Goal: Information Seeking & Learning: Find specific fact

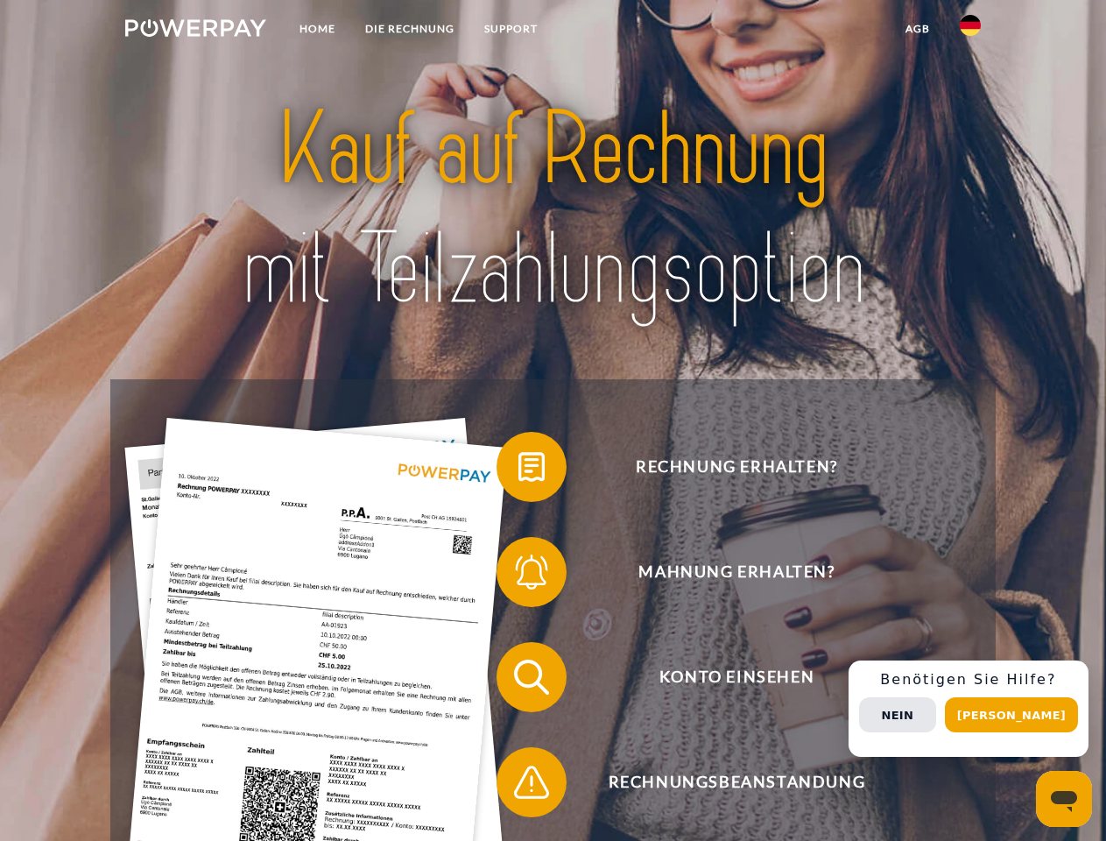
click at [195, 31] on img at bounding box center [195, 28] width 141 height 18
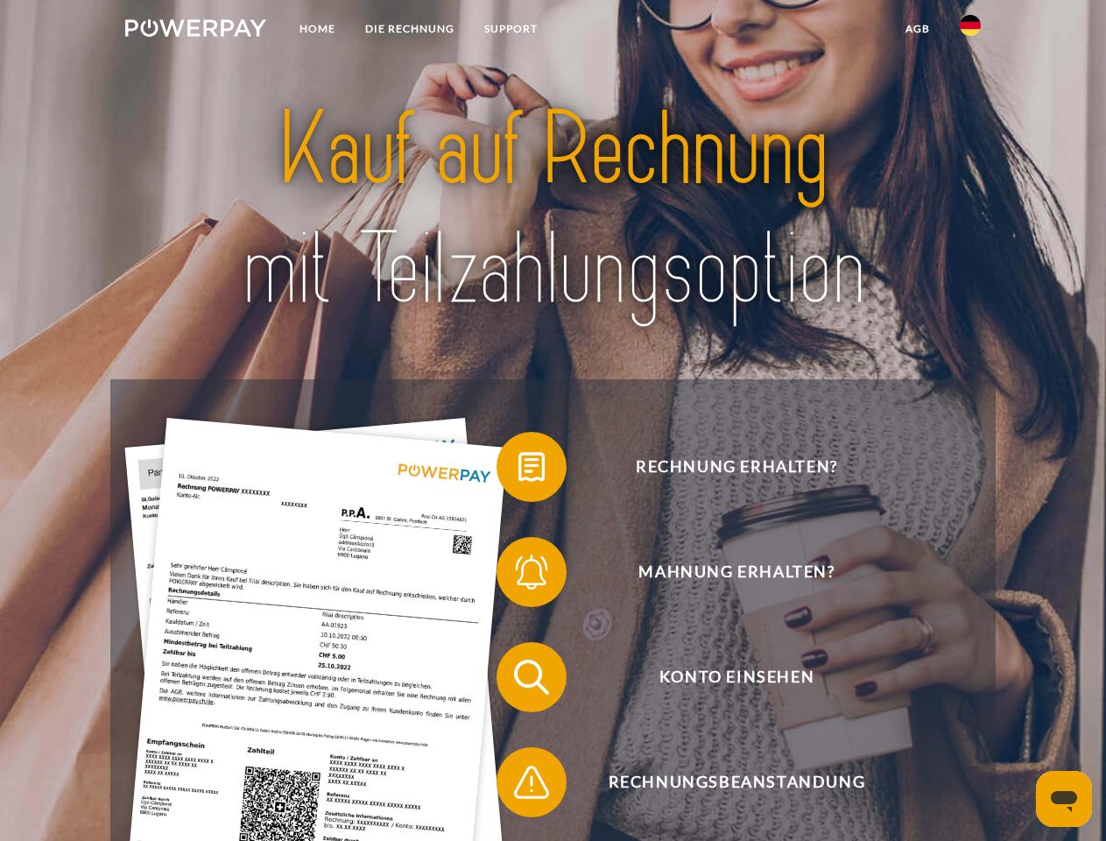
click at [970, 31] on img at bounding box center [970, 25] width 21 height 21
click at [917, 29] on link "agb" at bounding box center [918, 29] width 54 height 32
click at [519, 470] on span at bounding box center [506, 467] width 88 height 88
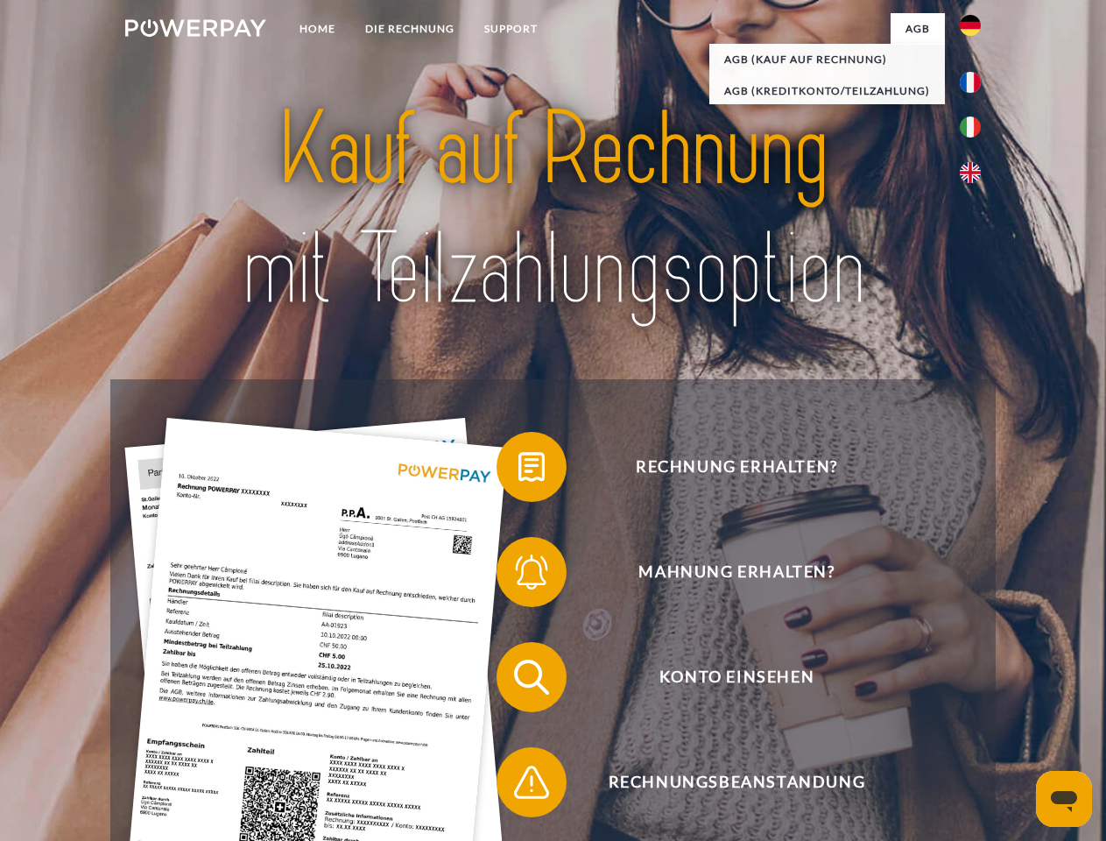
click at [519, 575] on div "Rechnung erhalten? Mahnung erhalten? Konto einsehen" at bounding box center [552, 729] width 885 height 701
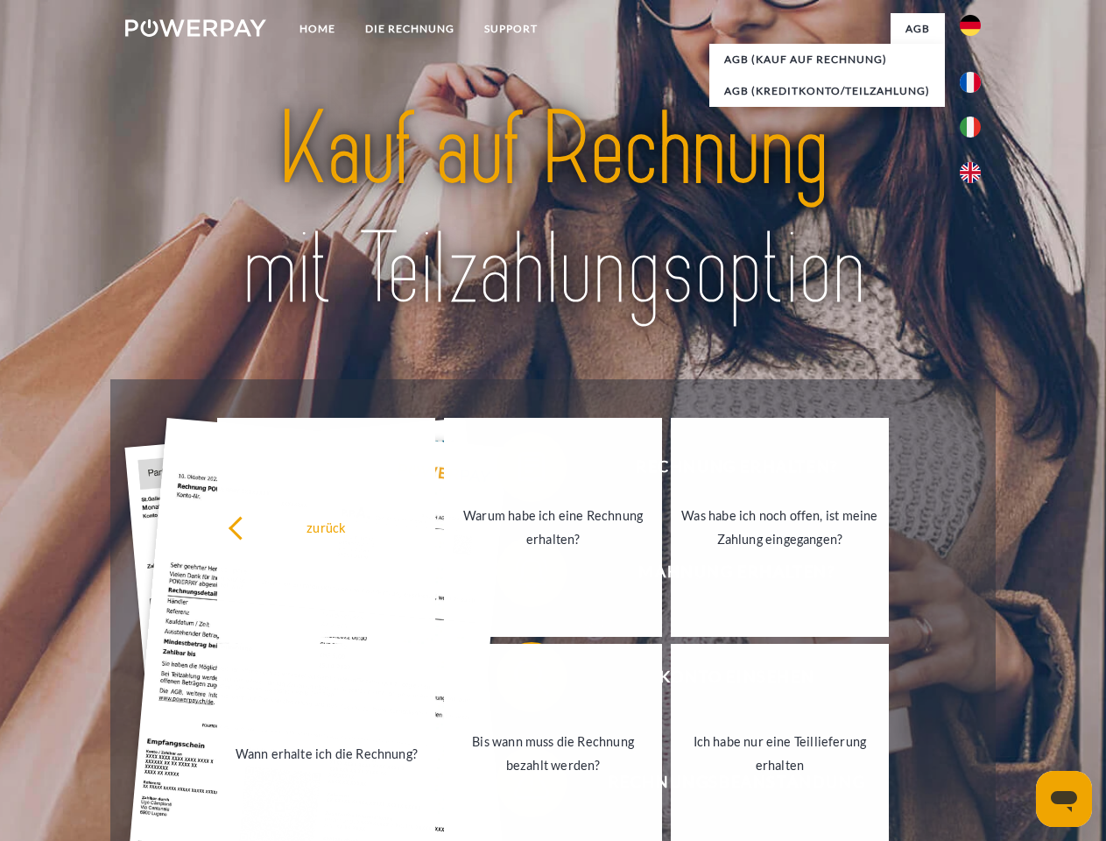
click at [519, 681] on link "Bis wann muss die Rechnung bezahlt werden?" at bounding box center [553, 753] width 218 height 219
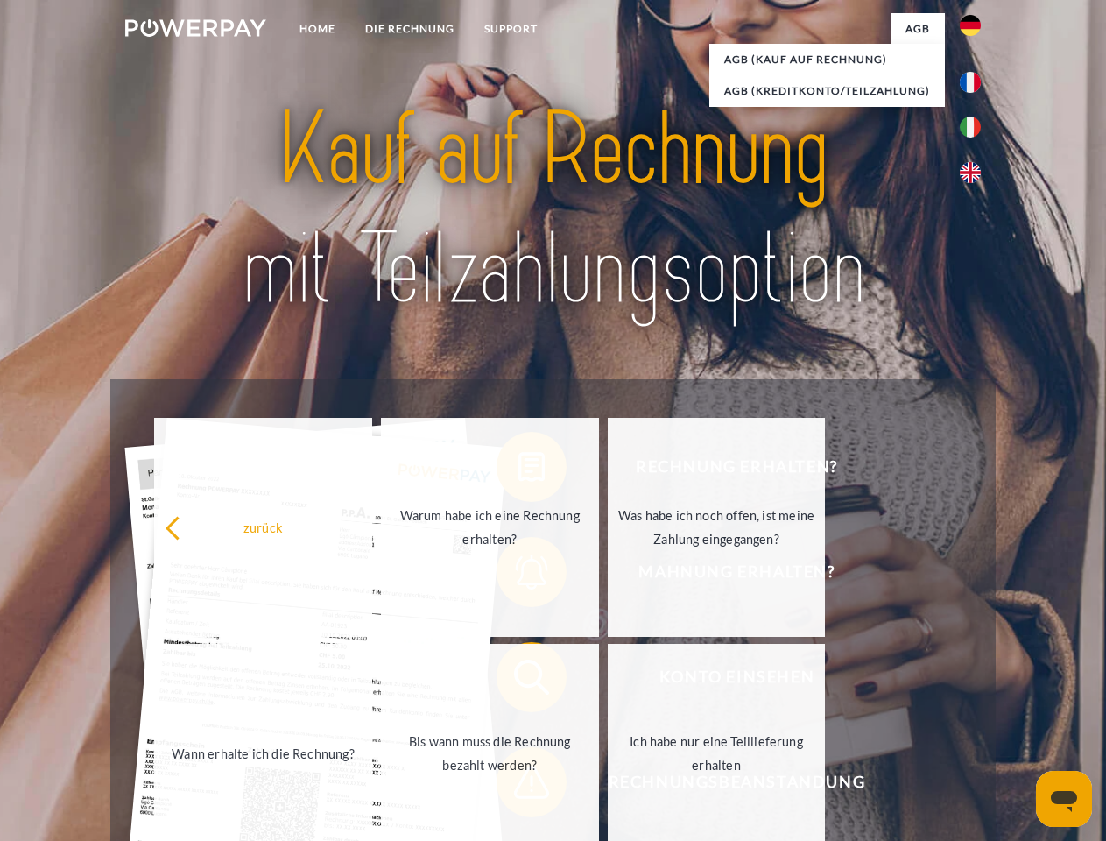
click at [519, 786] on span at bounding box center [506, 782] width 88 height 88
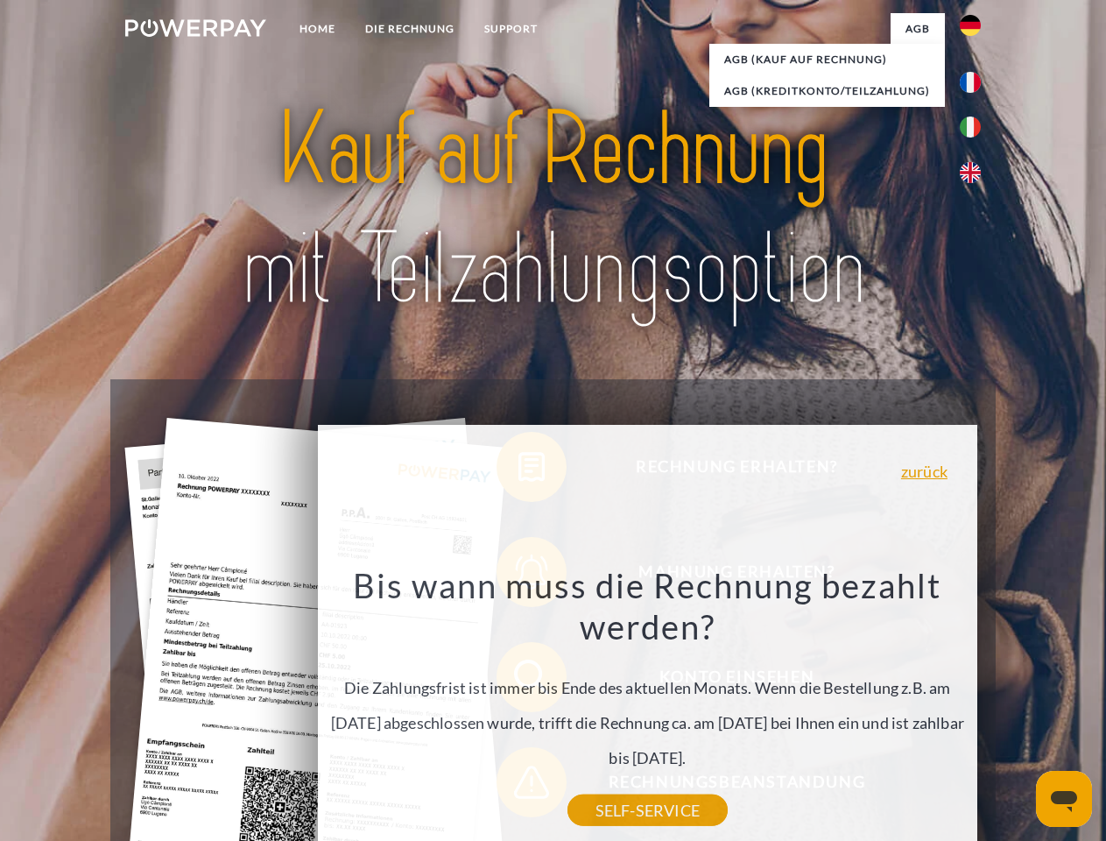
click at [975, 709] on div "Rechnung erhalten? Mahnung erhalten? Konto einsehen" at bounding box center [552, 729] width 885 height 701
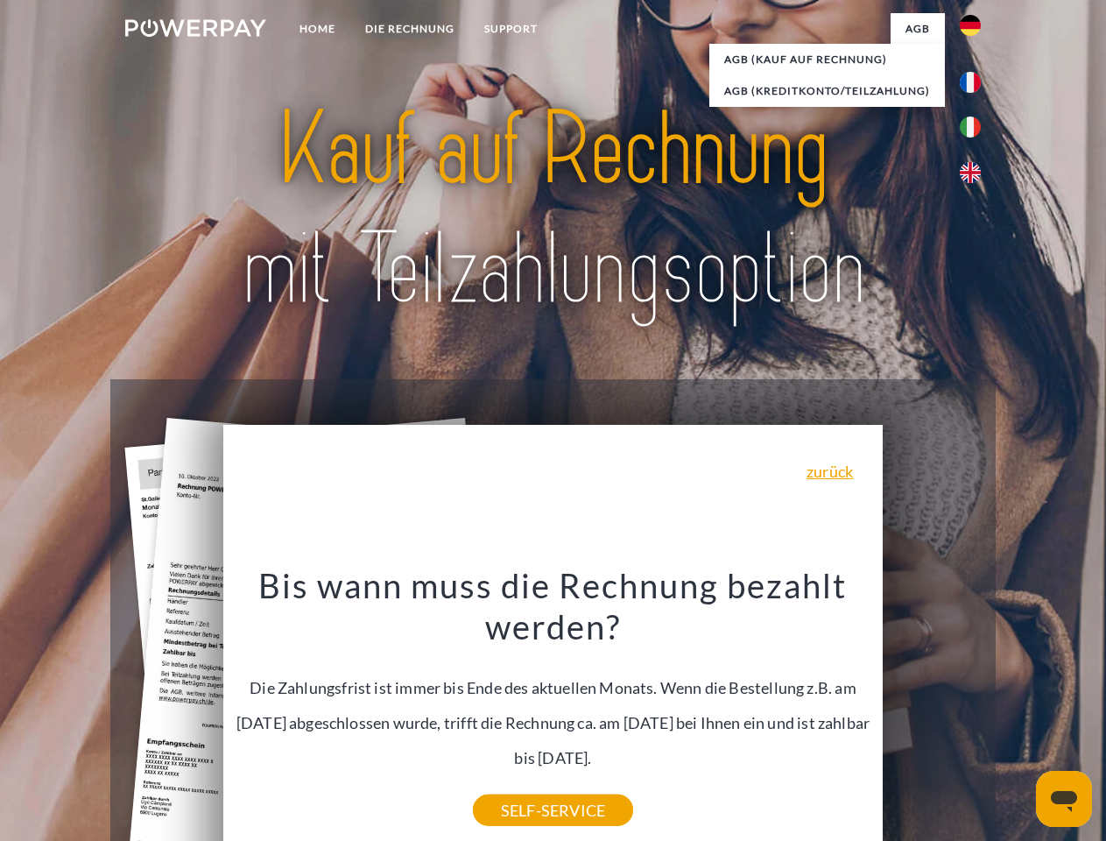
click at [932, 712] on span "Konto einsehen" at bounding box center [736, 677] width 429 height 70
click at [1018, 715] on header "Home DIE RECHNUNG SUPPORT" at bounding box center [553, 605] width 1106 height 1210
